Goal: Task Accomplishment & Management: Use online tool/utility

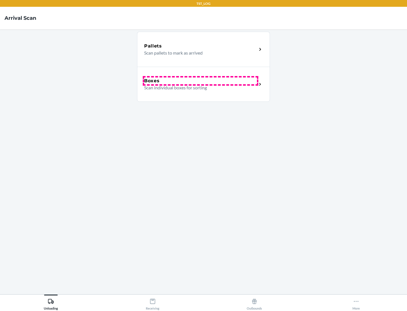
click at [201, 81] on div "Boxes" at bounding box center [200, 80] width 113 height 7
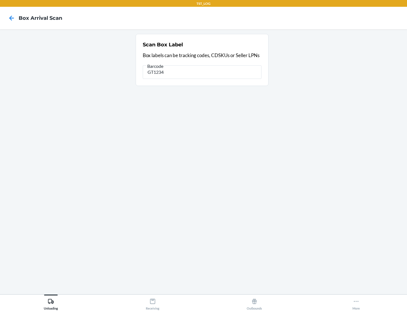
type input "GT1234"
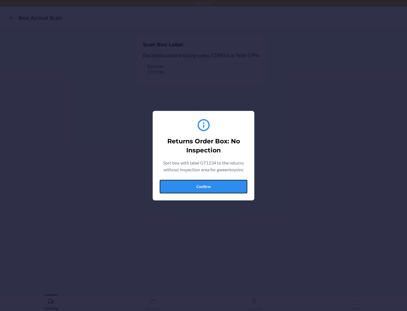
click at [204, 186] on button "Confirm" at bounding box center [204, 187] width 88 height 14
